Goal: Navigation & Orientation: Find specific page/section

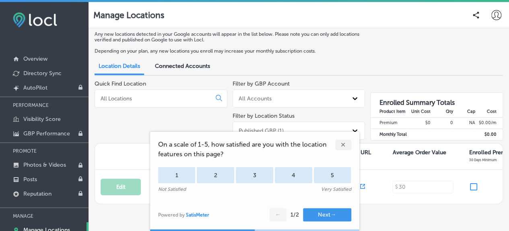
click at [343, 143] on div "✕" at bounding box center [343, 145] width 16 height 10
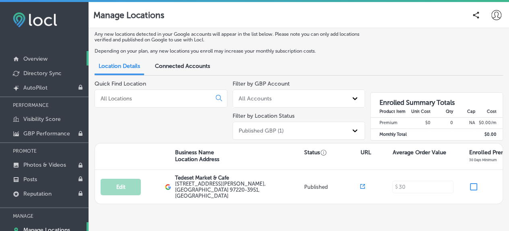
click at [33, 56] on p "Overview" at bounding box center [35, 59] width 24 height 7
